Goal: Information Seeking & Learning: Learn about a topic

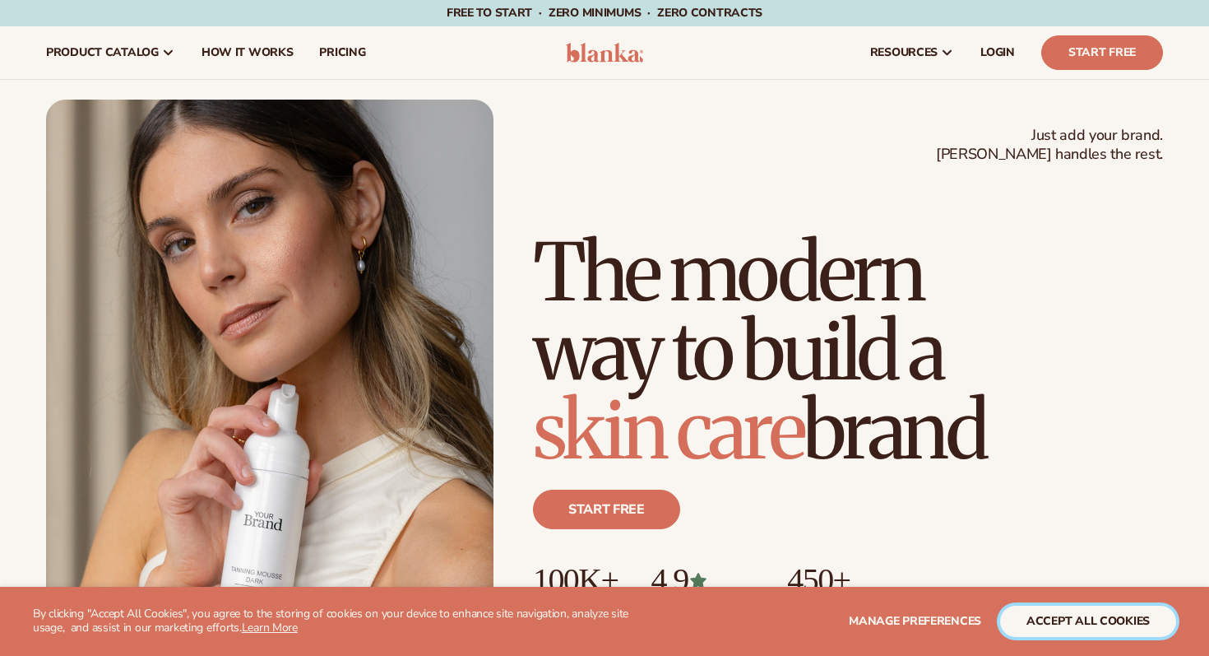
click at [1068, 627] on button "accept all cookies" at bounding box center [1088, 620] width 176 height 31
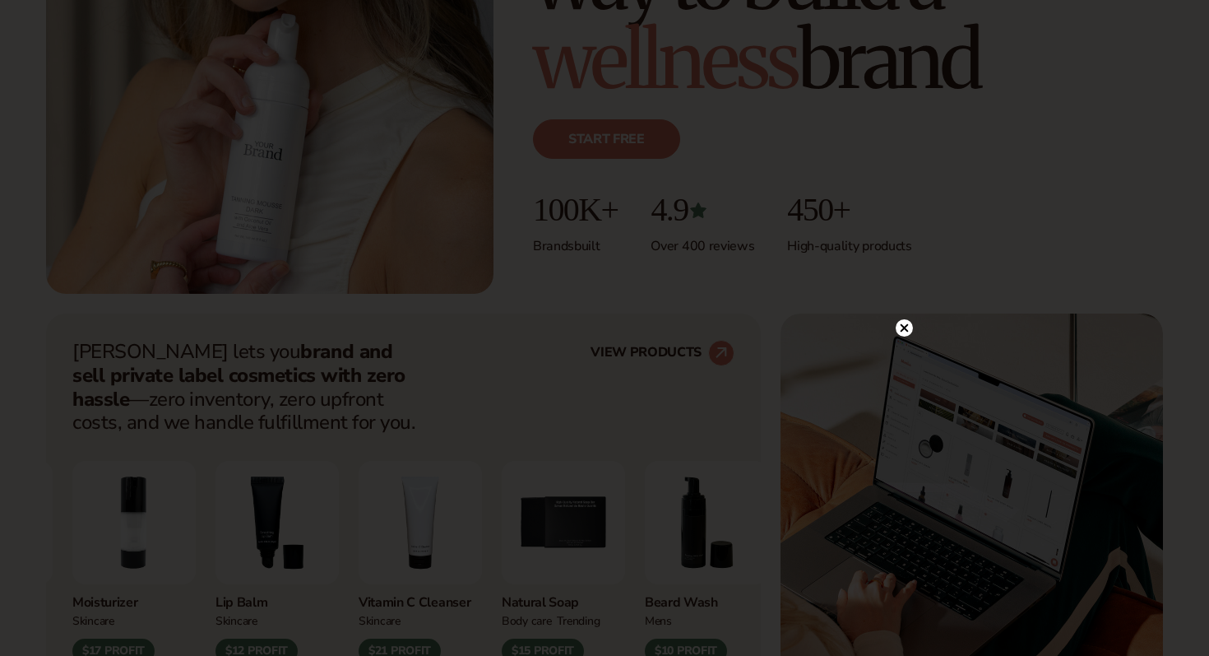
scroll to position [368, 0]
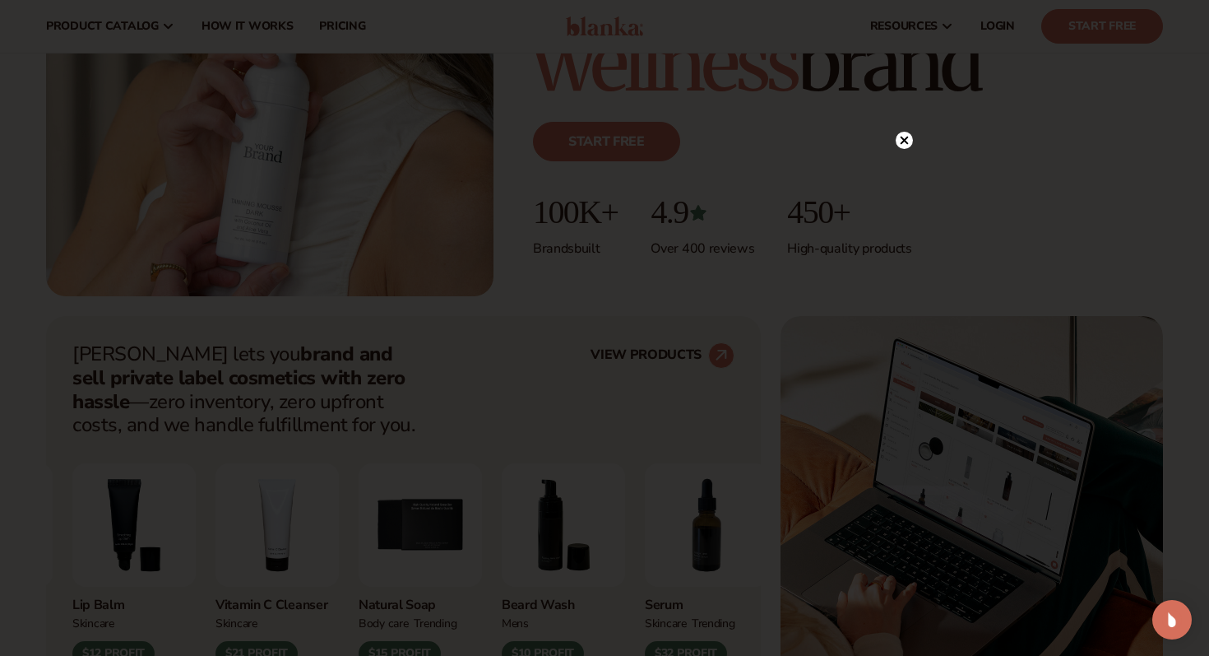
click at [901, 141] on circle at bounding box center [904, 140] width 17 height 17
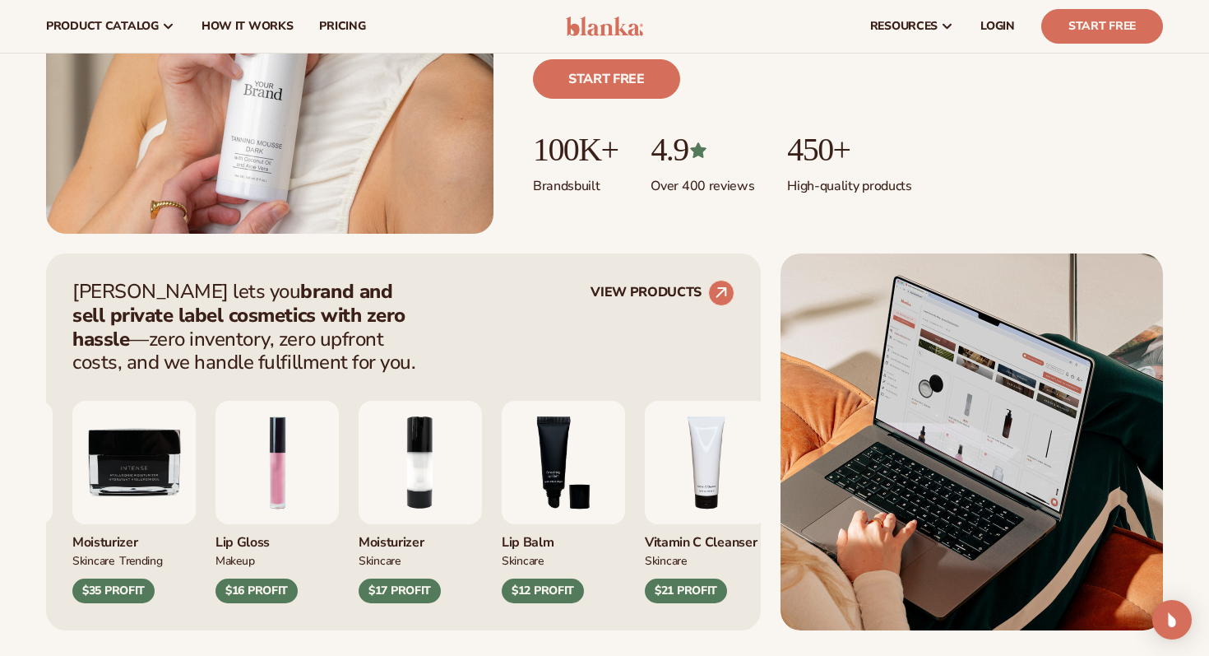
scroll to position [0, 0]
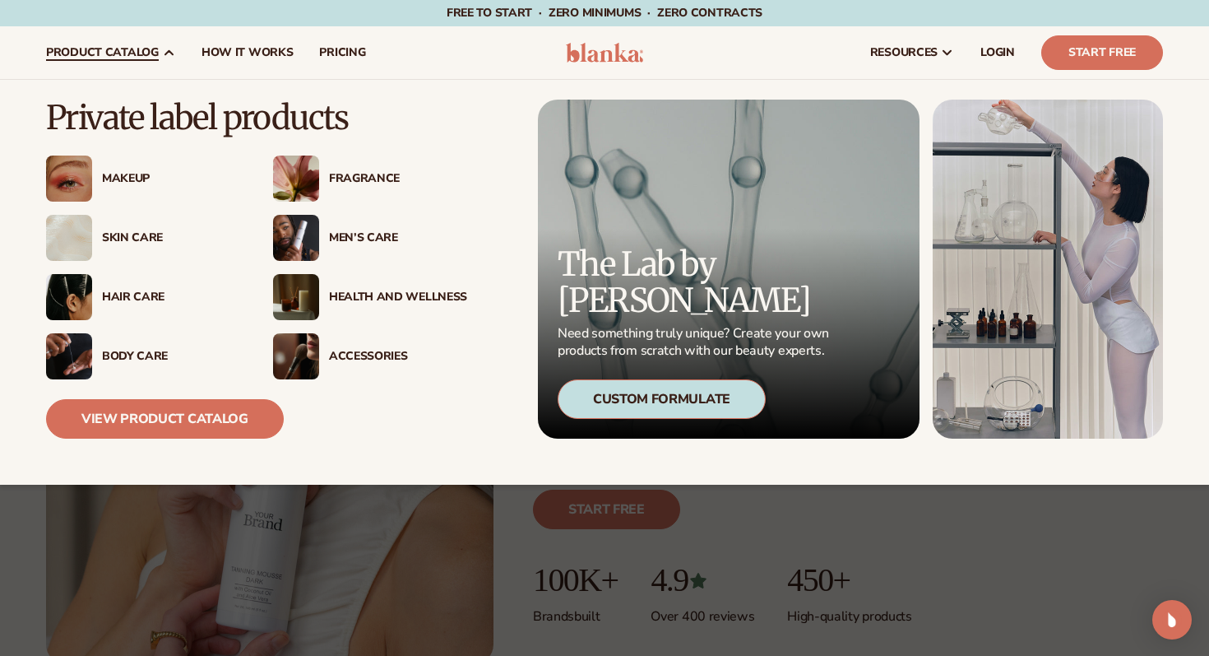
click at [127, 175] on div "Makeup" at bounding box center [171, 179] width 138 height 14
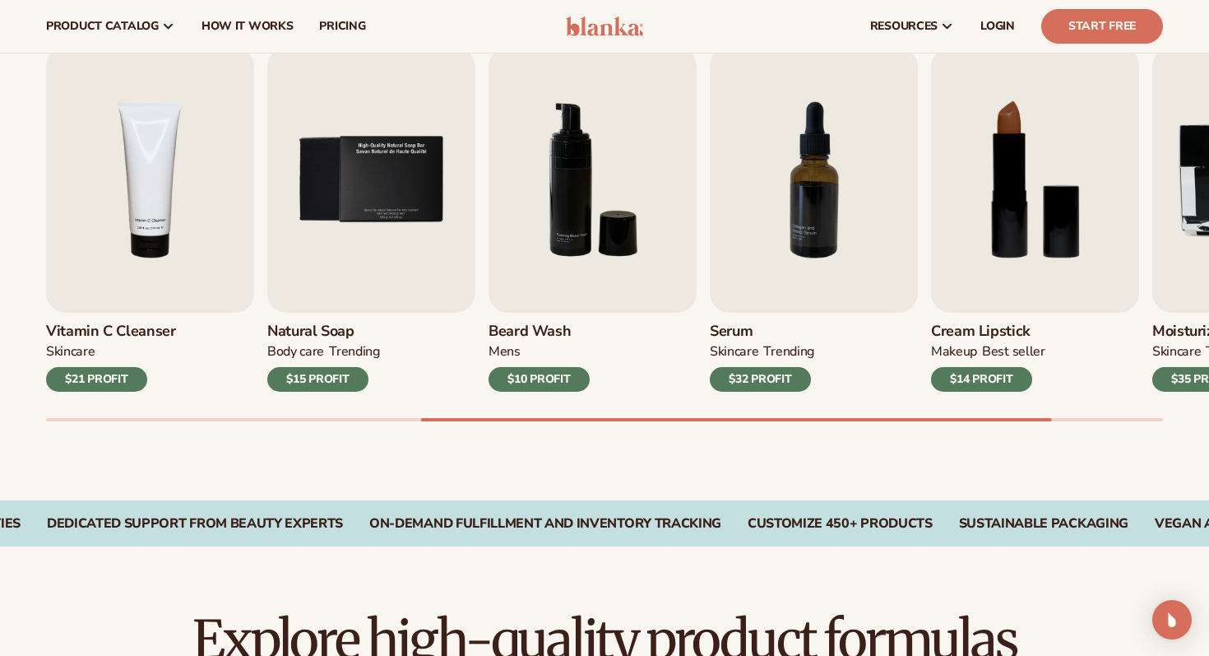
scroll to position [542, 0]
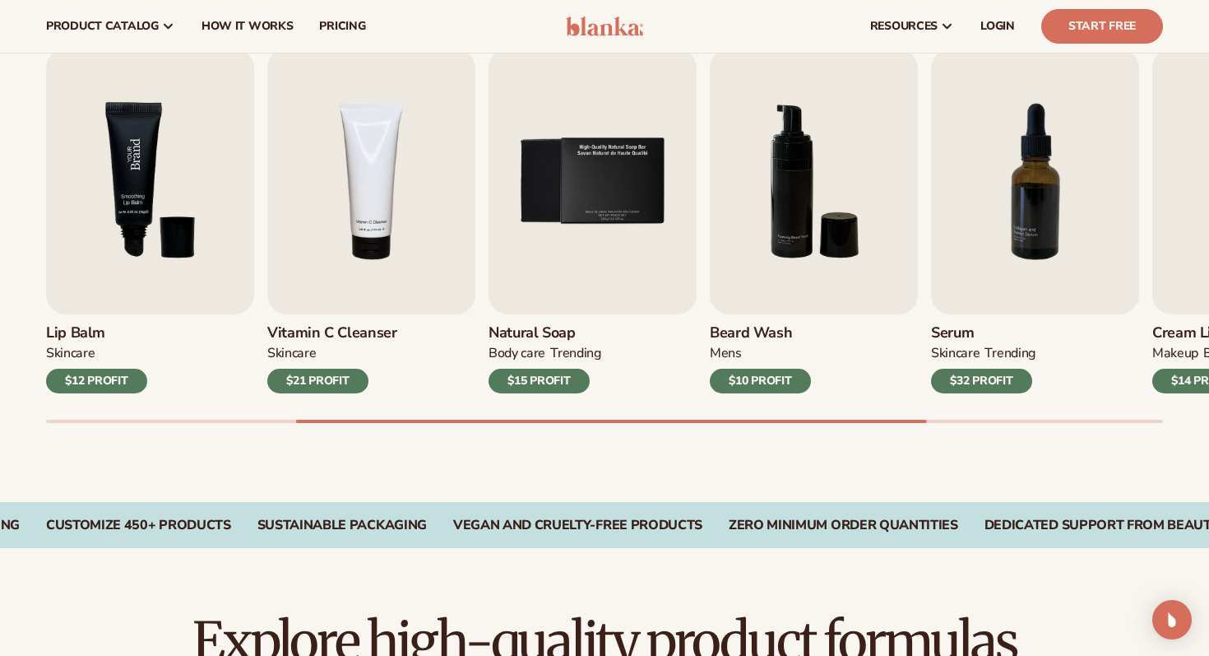
click at [152, 301] on img "3 / 9" at bounding box center [150, 182] width 208 height 266
click at [100, 385] on div "$12 PROFIT" at bounding box center [96, 380] width 101 height 25
click at [164, 225] on img "3 / 9" at bounding box center [150, 182] width 208 height 266
click at [147, 191] on img "3 / 9" at bounding box center [150, 182] width 208 height 266
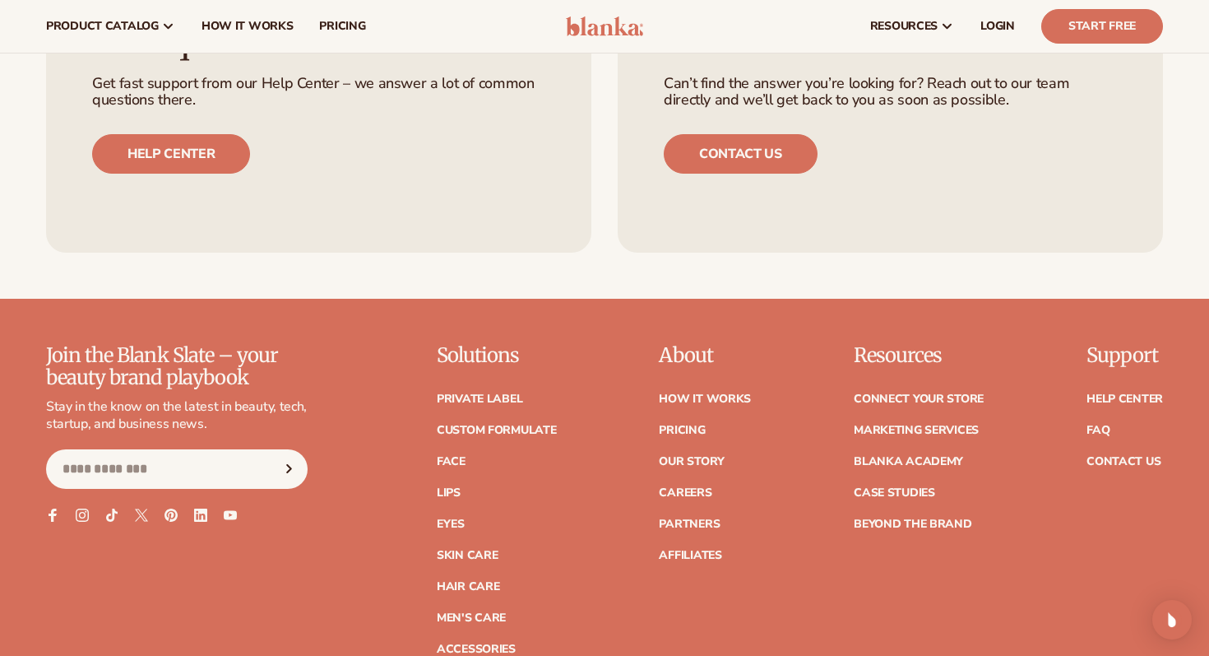
scroll to position [2675, 0]
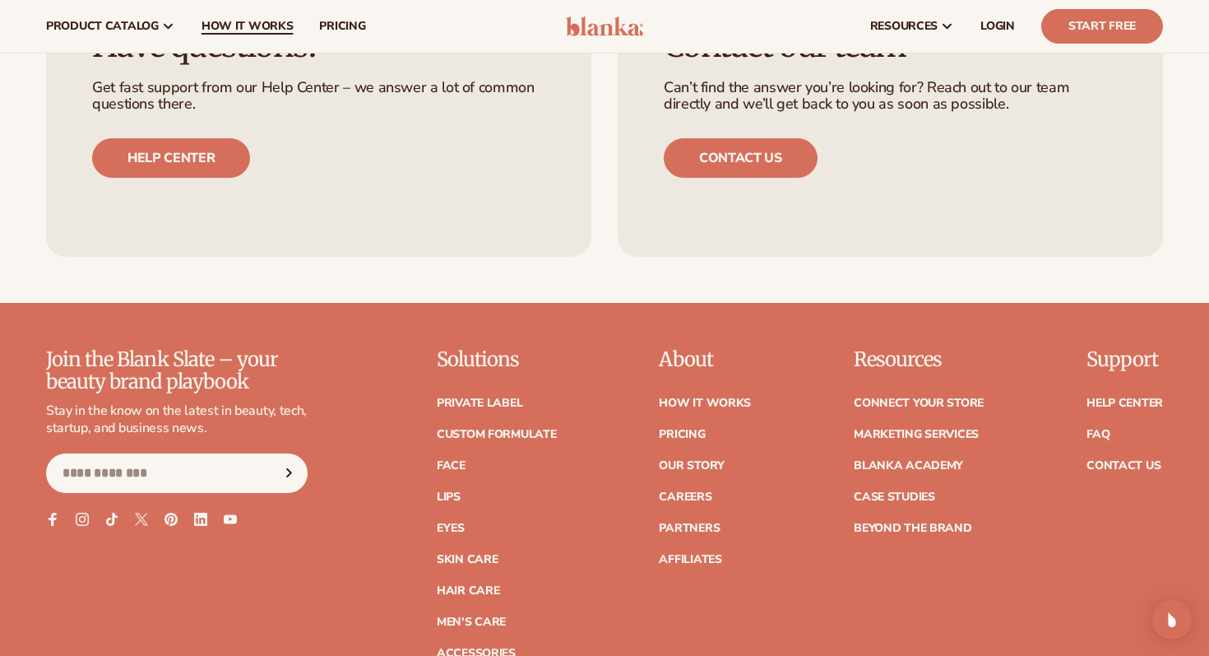
click at [246, 29] on span "How It Works" at bounding box center [248, 26] width 92 height 13
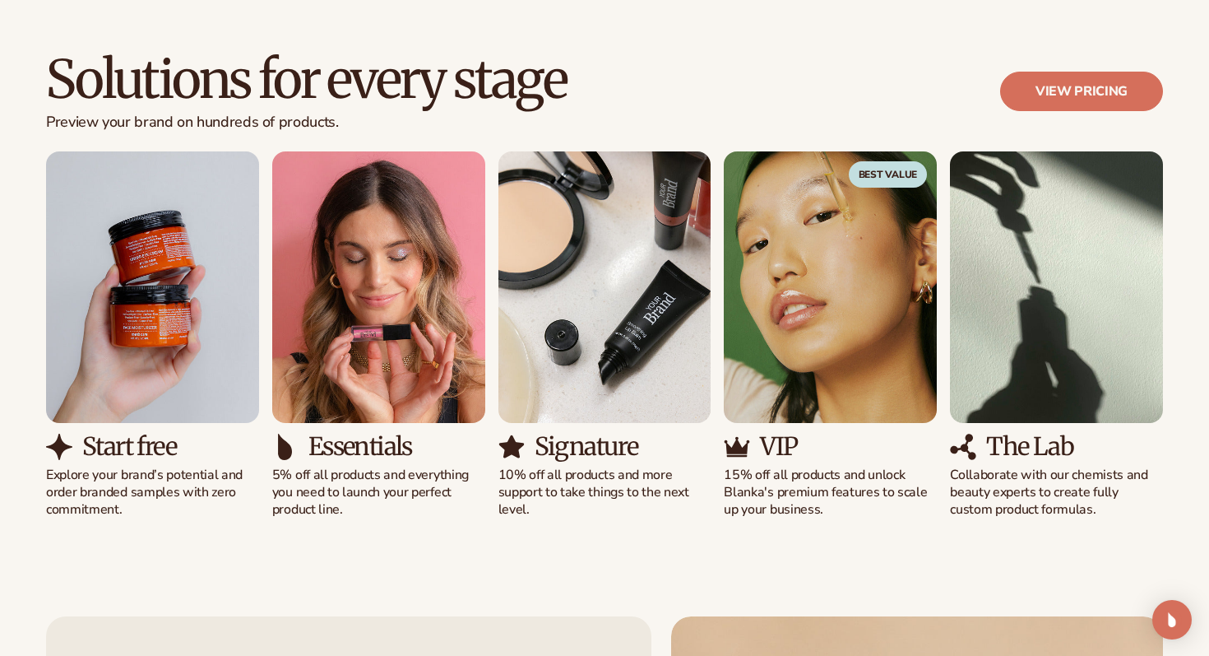
scroll to position [990, 0]
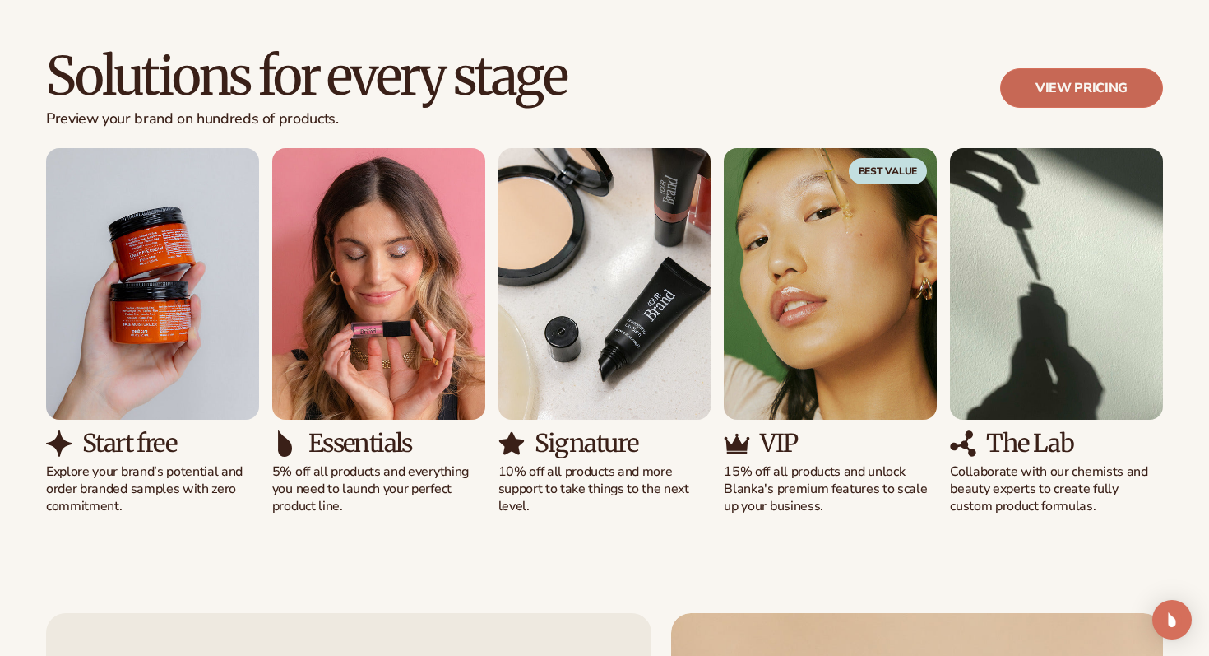
click at [1060, 93] on link "View pricing" at bounding box center [1081, 87] width 163 height 39
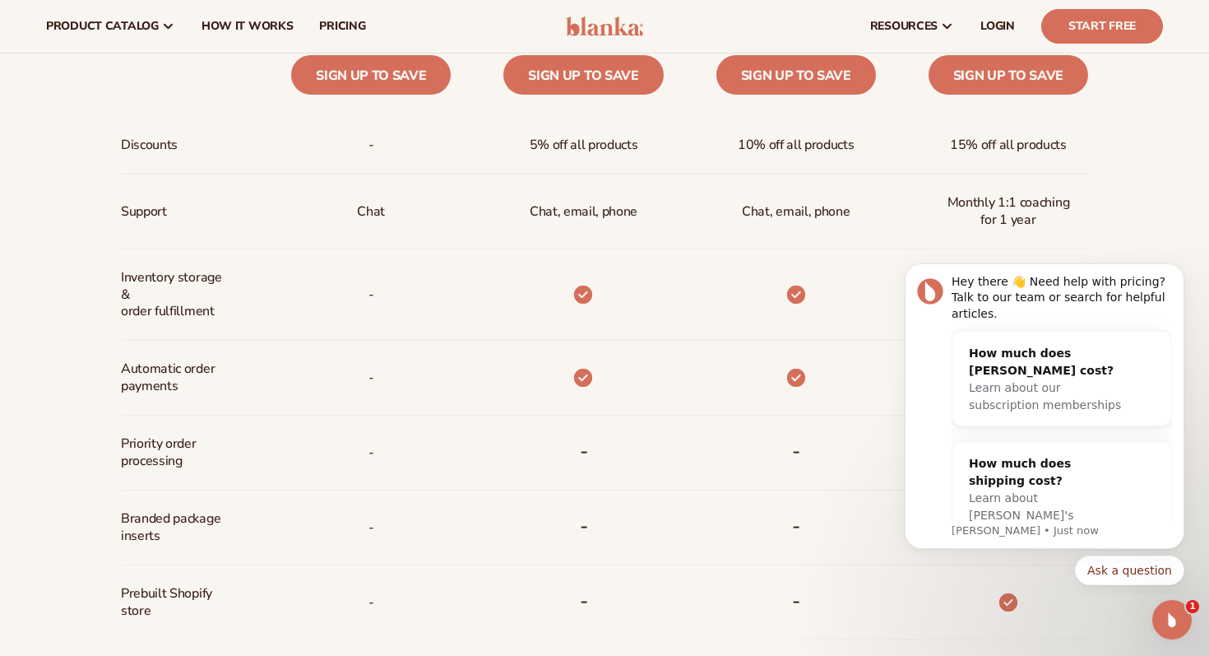
scroll to position [781, 0]
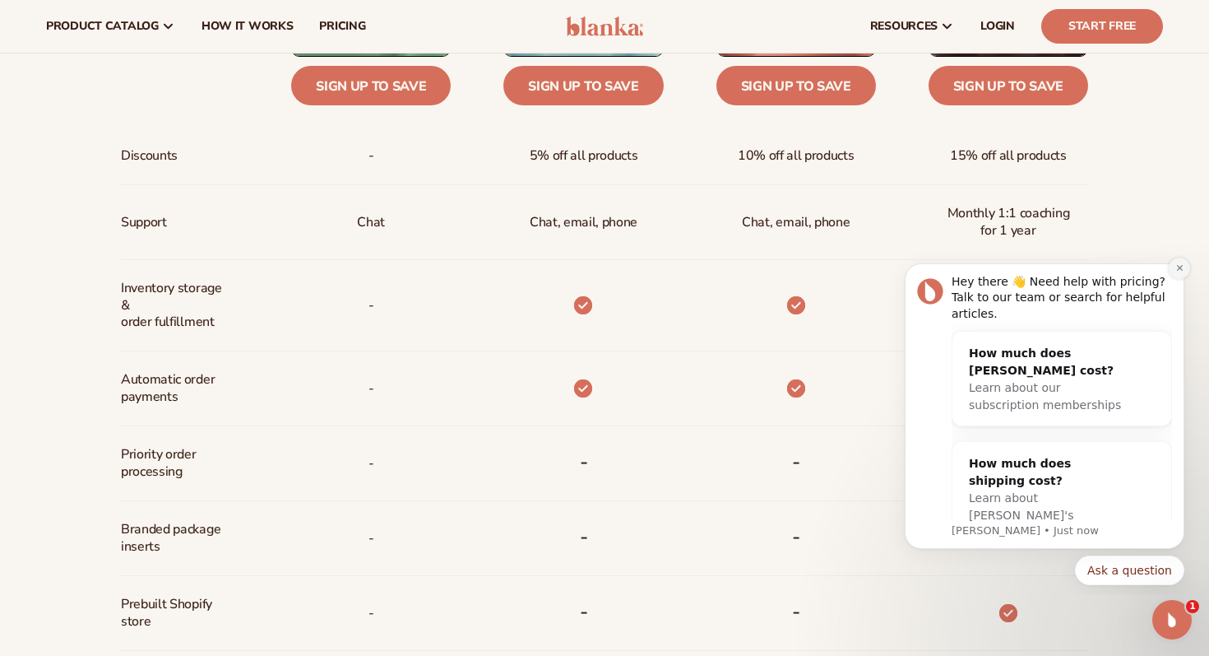
click at [1180, 271] on icon "Dismiss notification" at bounding box center [1179, 267] width 9 height 9
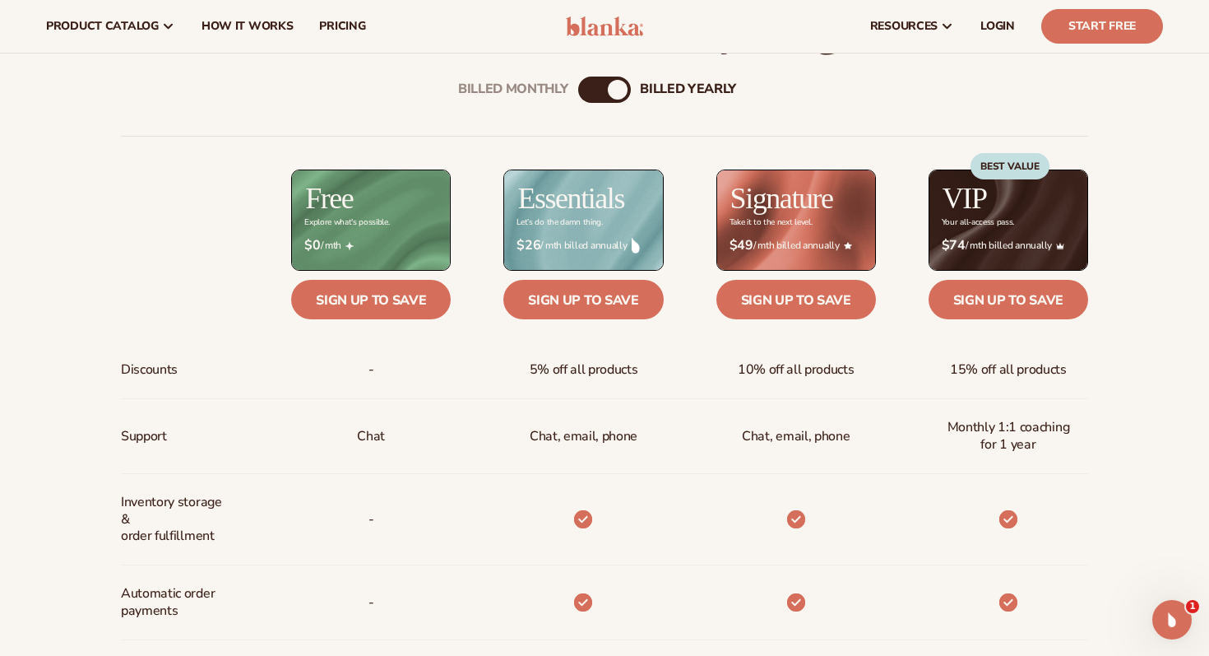
scroll to position [550, 0]
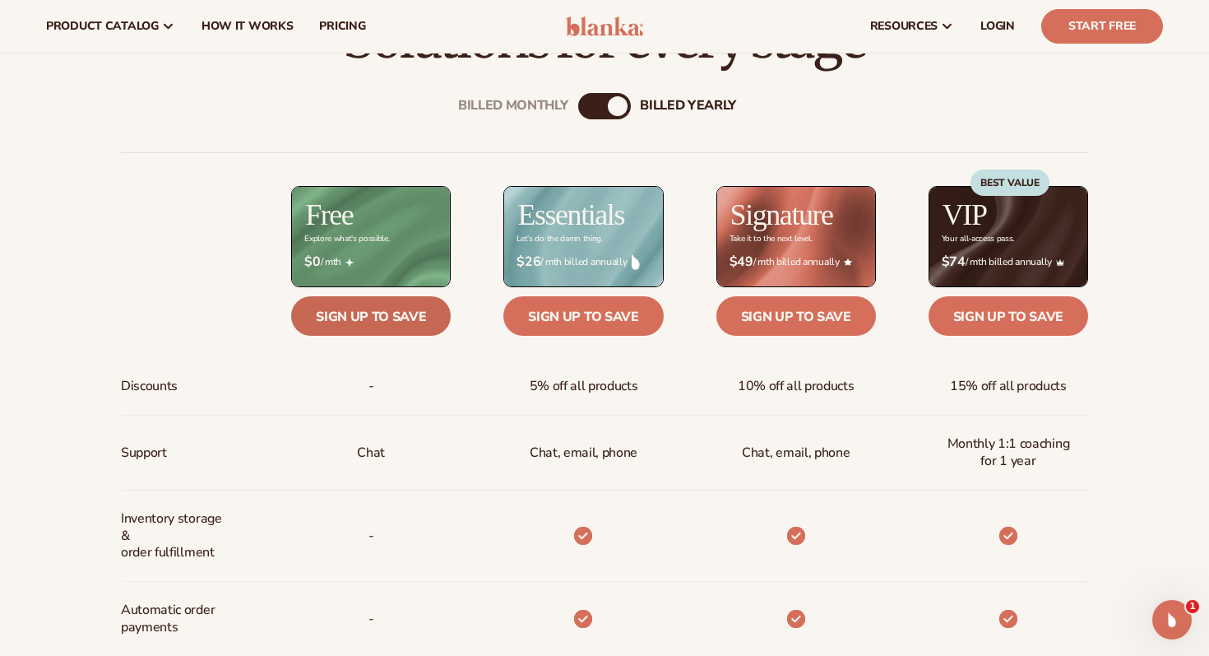
click at [406, 316] on link "Sign up to save" at bounding box center [371, 315] width 160 height 39
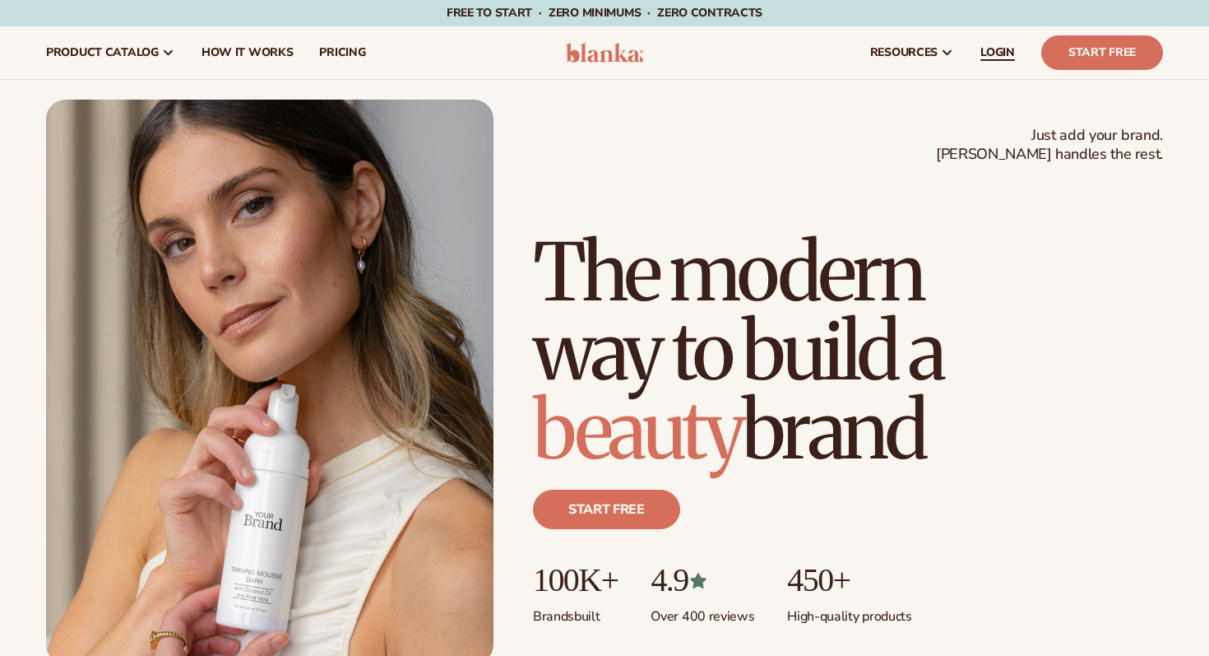
click at [1000, 49] on span "LOGIN" at bounding box center [997, 52] width 35 height 13
